Goal: Transaction & Acquisition: Purchase product/service

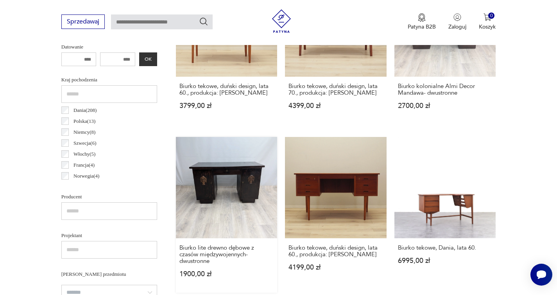
click at [227, 164] on link "Biurko lite drewno dębowe z czasów międzywojennych- dwustronne 1900,00 zł" at bounding box center [227, 215] width 102 height 156
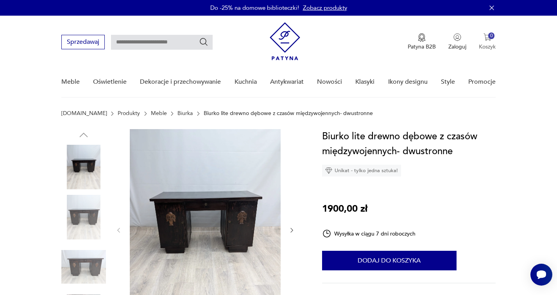
click at [493, 40] on button "0 Koszyk" at bounding box center [487, 41] width 17 height 17
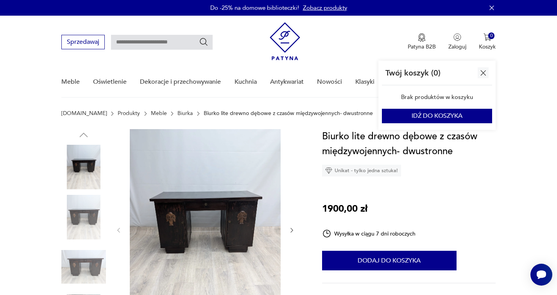
click at [493, 7] on icon "button" at bounding box center [492, 8] width 8 height 8
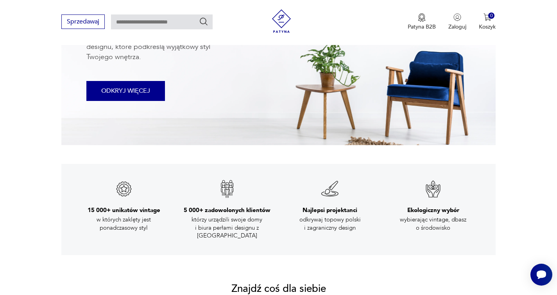
click at [123, 95] on button "ODKRYJ WIĘCEJ" at bounding box center [125, 91] width 79 height 20
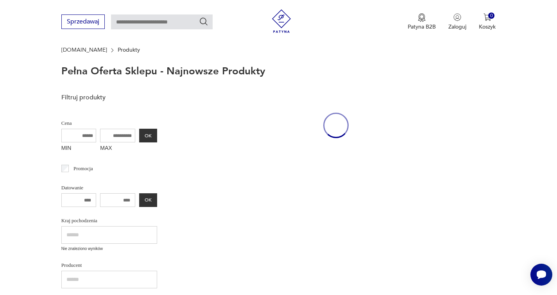
scroll to position [35, 0]
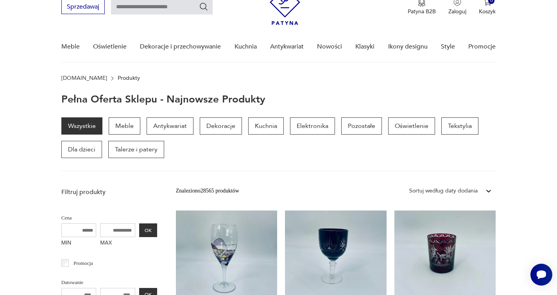
click at [220, 219] on link "Kieliszek do wina w stylu Tiffany 160,00 zł" at bounding box center [227, 281] width 102 height 143
